Goal: Information Seeking & Learning: Learn about a topic

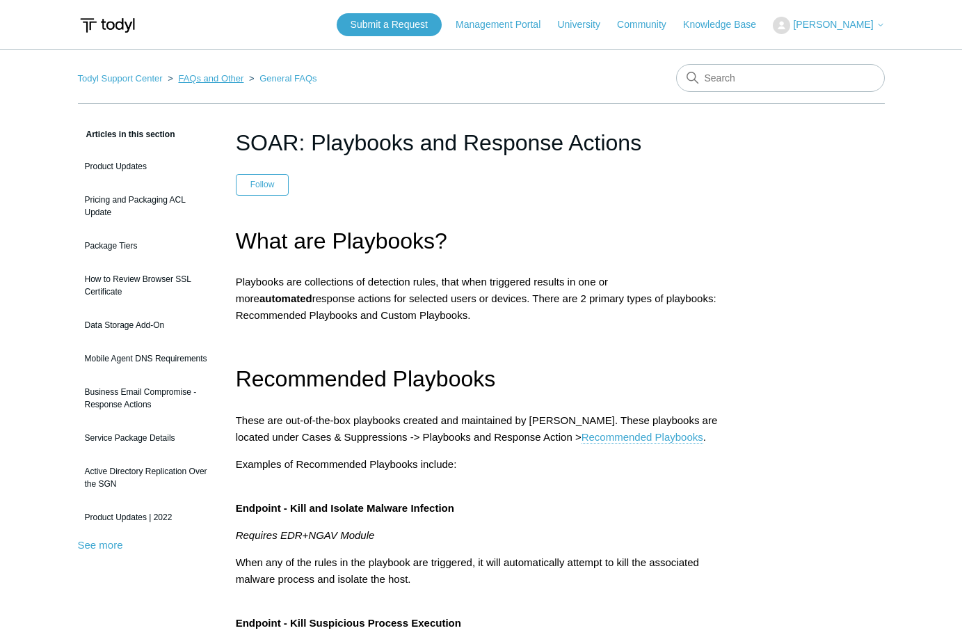
click at [198, 77] on link "FAQs and Other" at bounding box center [210, 78] width 65 height 10
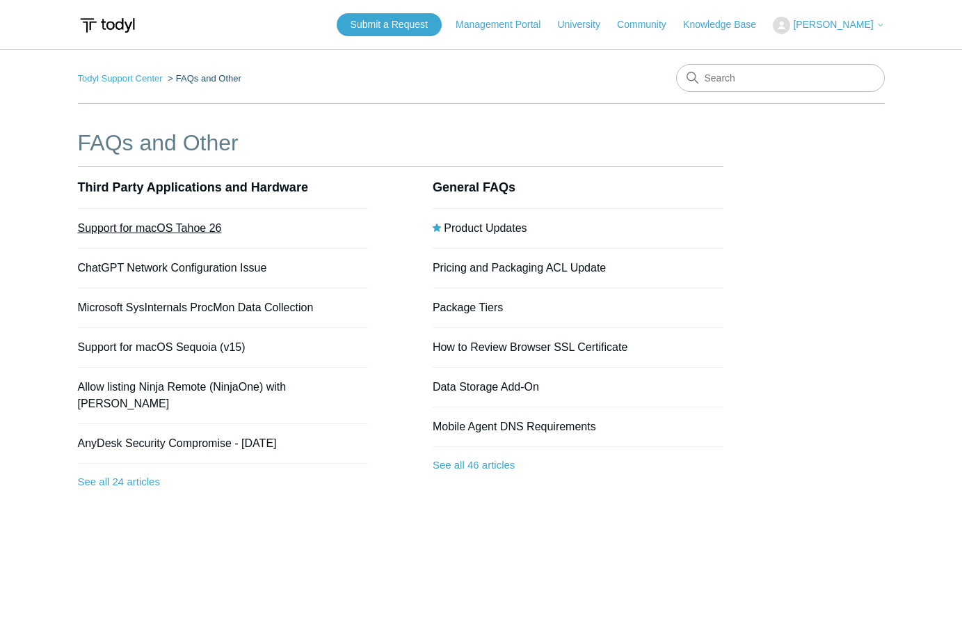
click at [186, 229] on link "Support for macOS Tahoe 26" at bounding box center [150, 228] width 144 height 12
click at [480, 228] on link "Product Updates" at bounding box center [485, 228] width 83 height 12
